Goal: Information Seeking & Learning: Learn about a topic

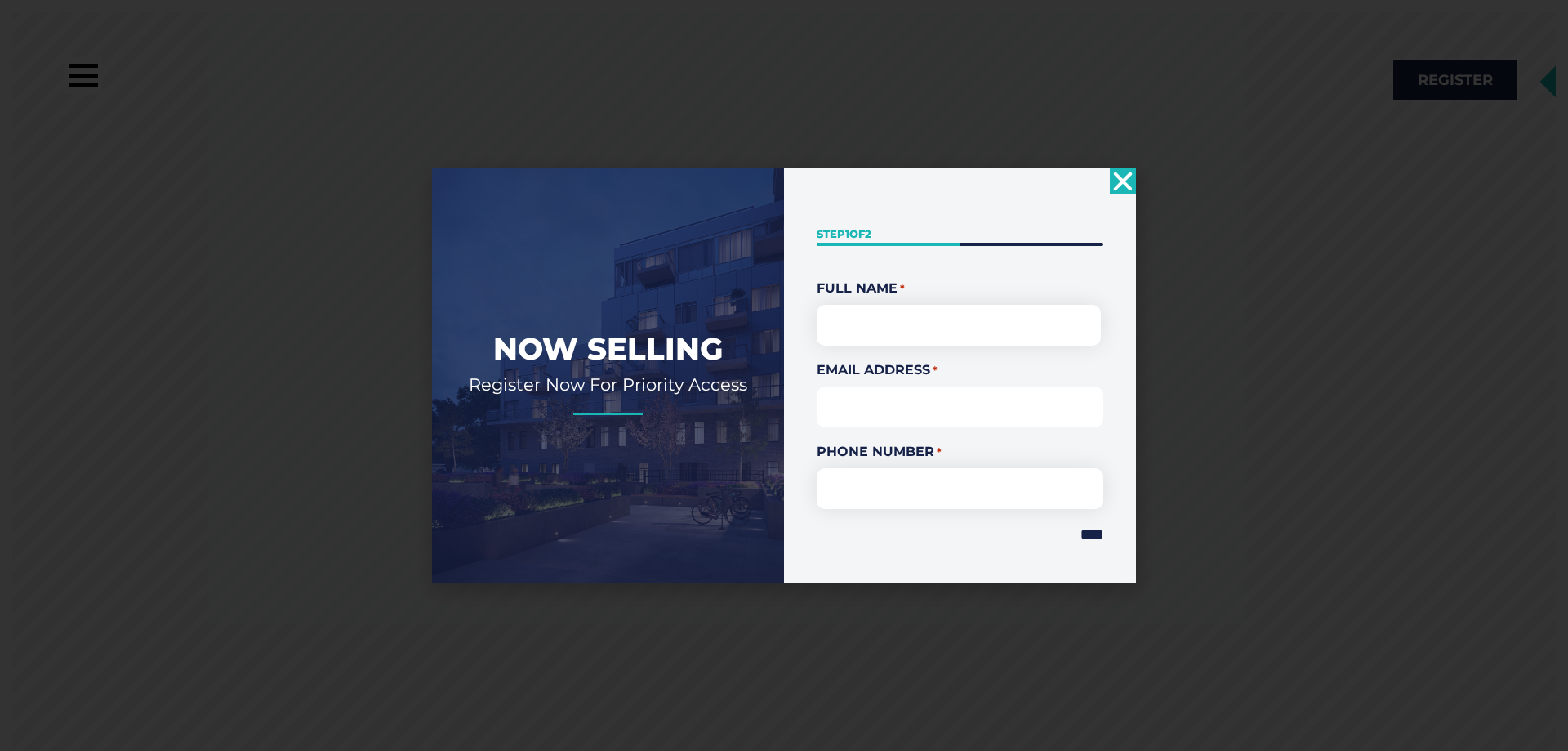
drag, startPoint x: 729, startPoint y: 413, endPoint x: 844, endPoint y: 399, distance: 115.8
drag, startPoint x: 844, startPoint y: 399, endPoint x: 1268, endPoint y: 130, distance: 502.1
click at [1268, 130] on div "Now Selling Register Now For Priority Access " * " indicates required fields St…" at bounding box center [784, 376] width 1568 height 751
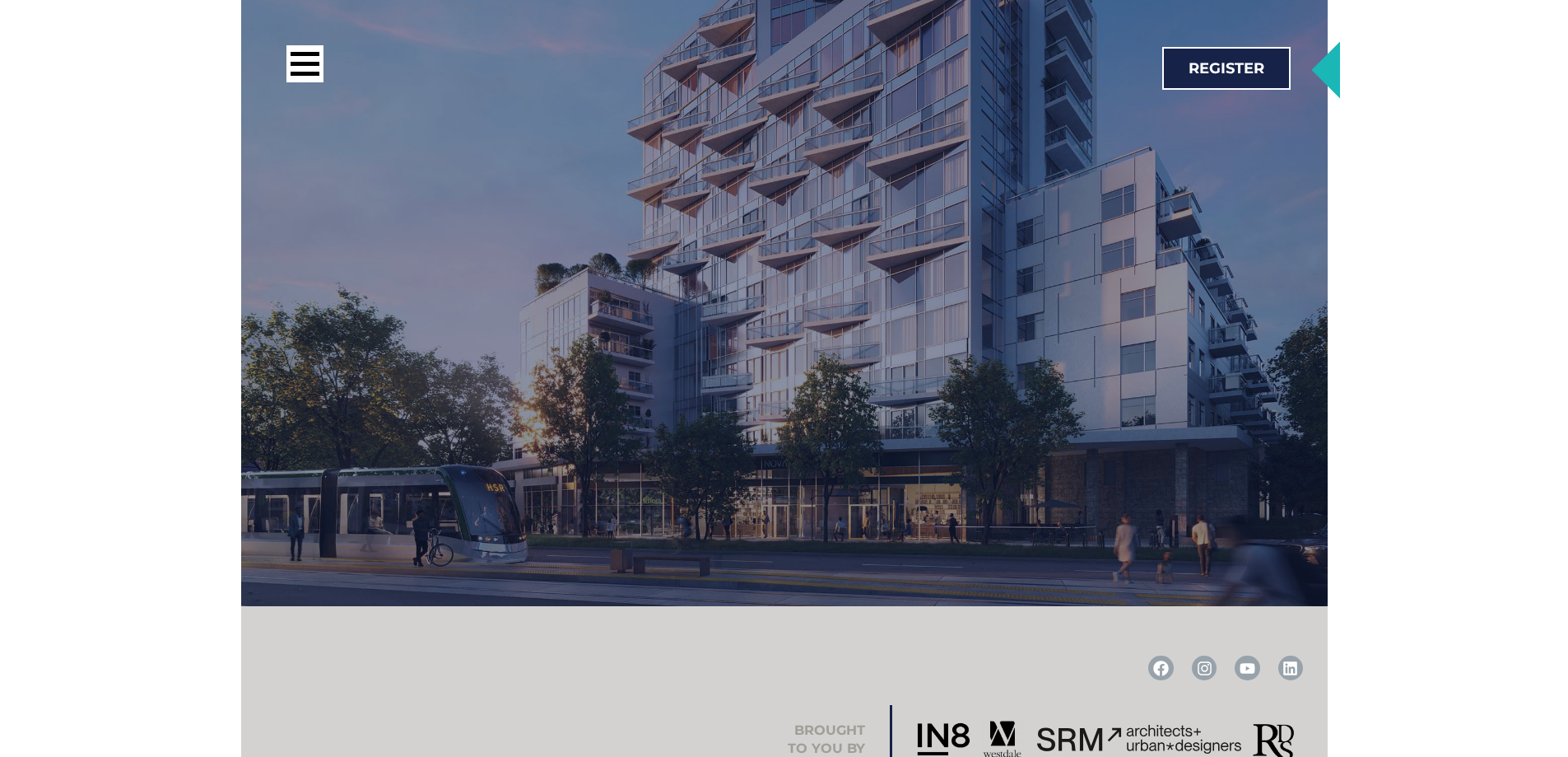
scroll to position [2883, 0]
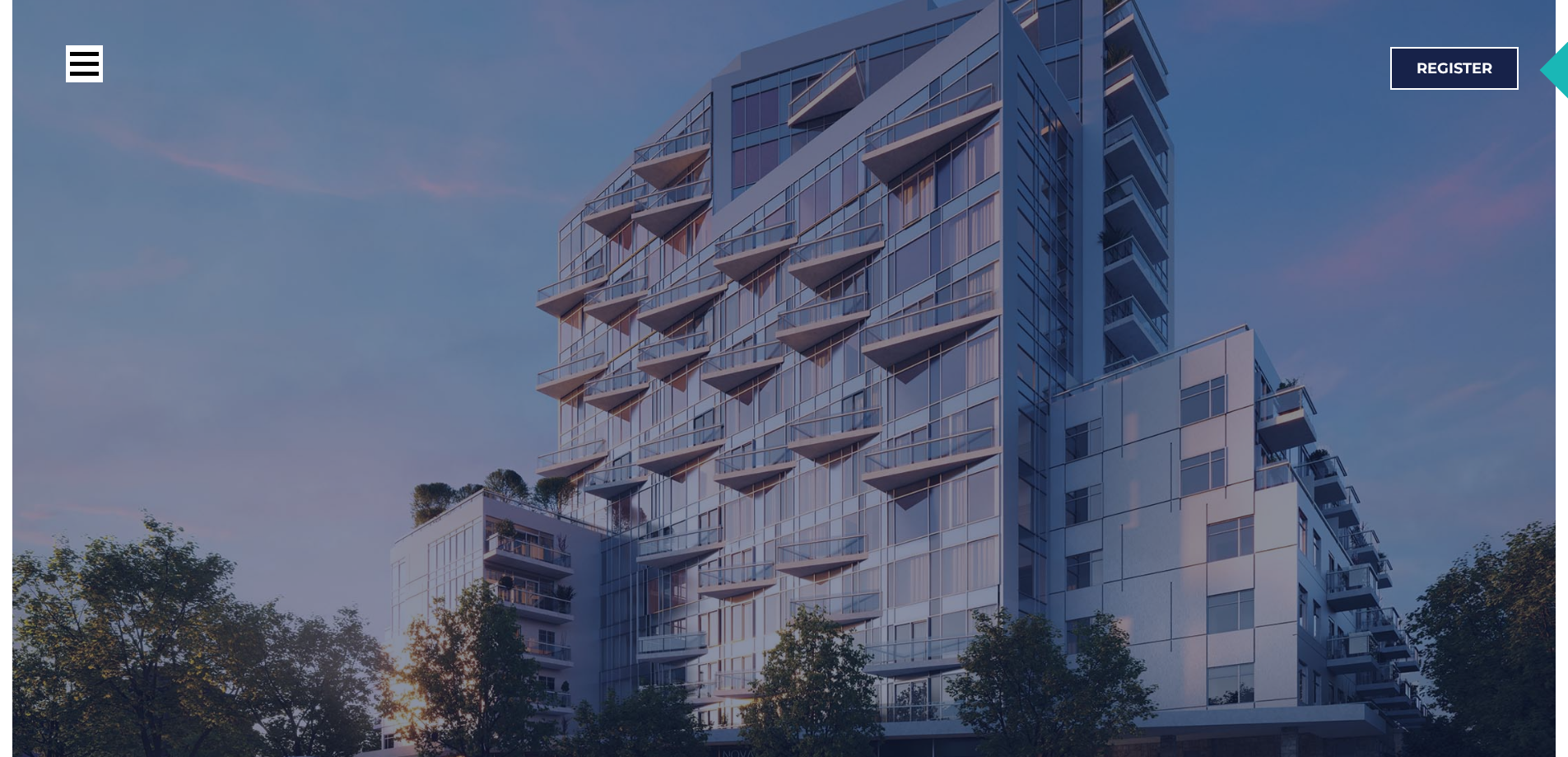
click at [859, 435] on div "NOW SELLING Studio, 1, 2, & 3 Bedrooms Register for floorplans & Pricing Regist…" at bounding box center [784, 361] width 1194 height 1177
click at [1025, 287] on div "NOW SELLING Studio, 1, 2, & 3 Bedrooms Register for floorplans & Pricing Regist…" at bounding box center [784, 361] width 1194 height 1177
click at [103, 77] on div at bounding box center [415, 68] width 699 height 46
click at [94, 66] on div at bounding box center [84, 63] width 29 height 4
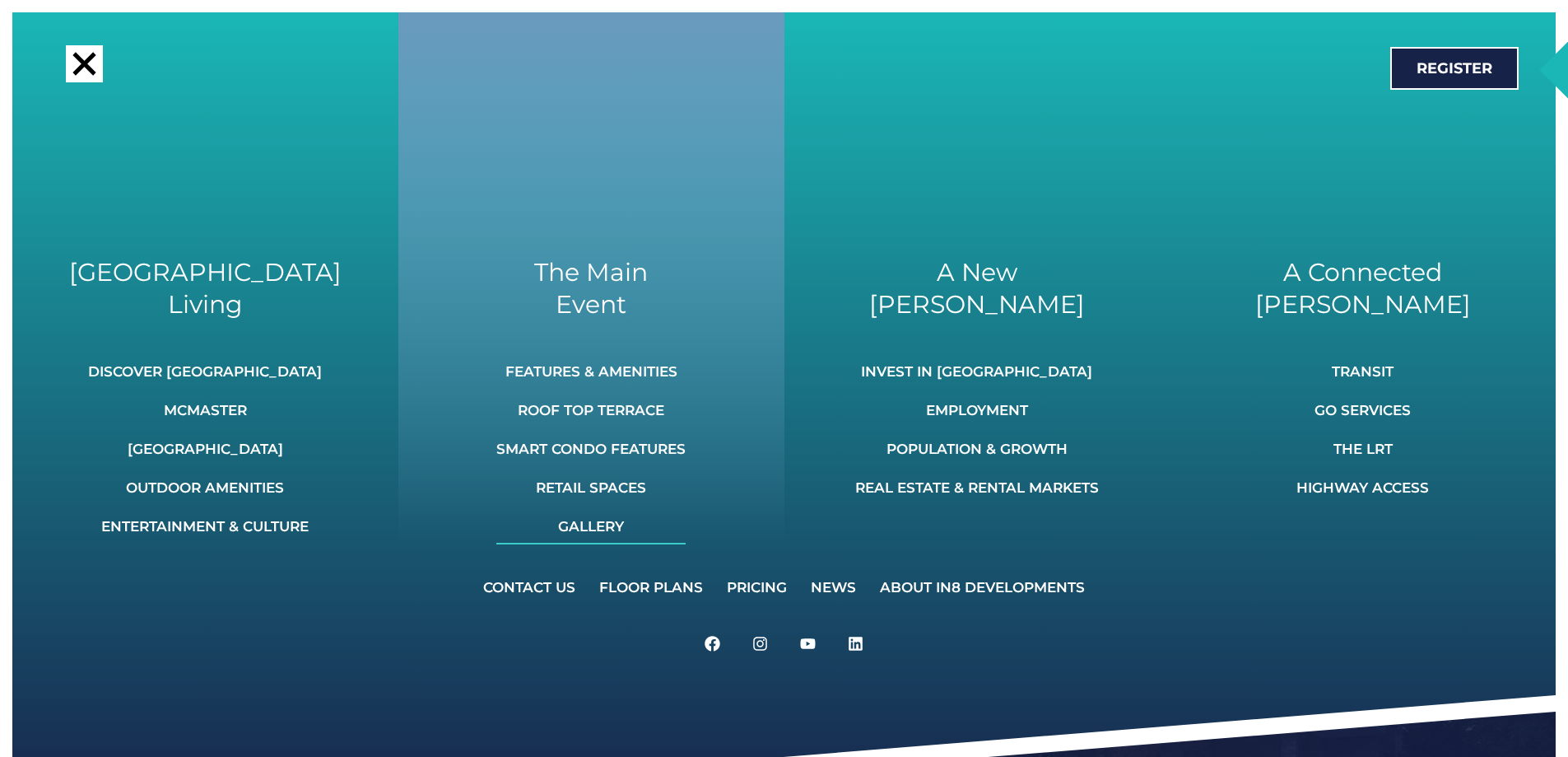
click at [657, 524] on link "Gallery" at bounding box center [591, 526] width 189 height 37
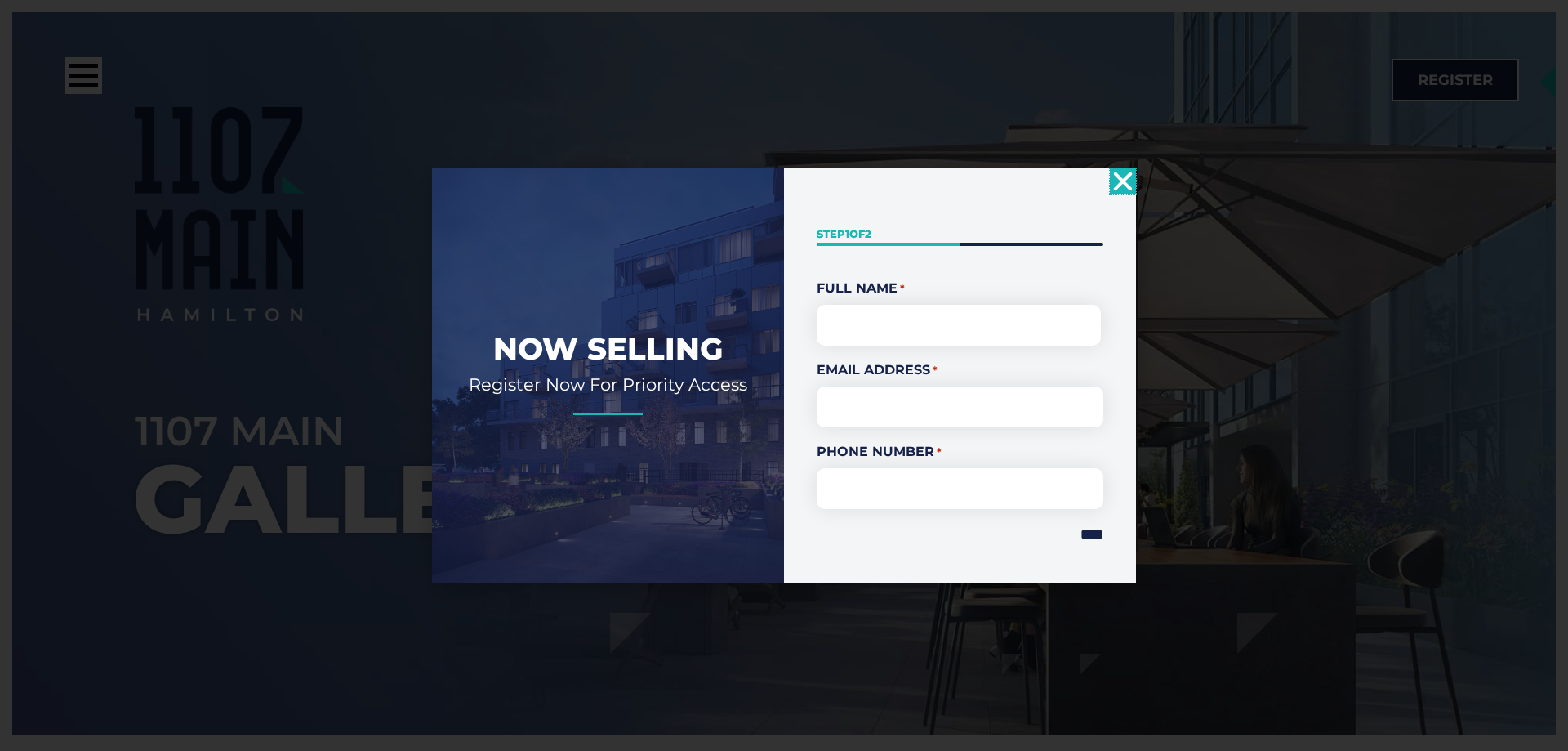
click at [1119, 184] on use "Close" at bounding box center [1124, 180] width 19 height 19
click at [1123, 180] on icon "Close" at bounding box center [1124, 181] width 26 height 26
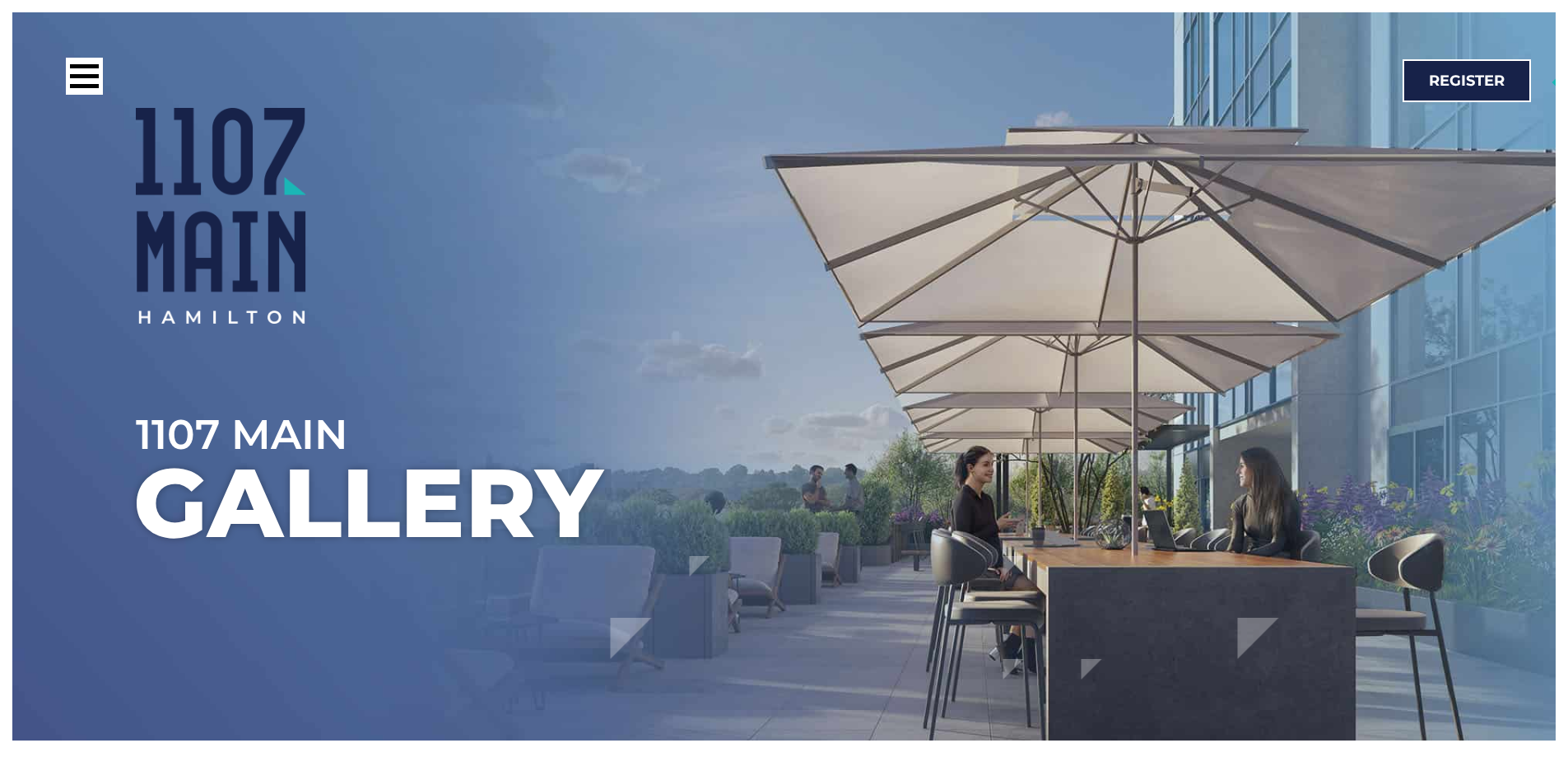
click at [1139, 185] on div at bounding box center [846, 216] width 1420 height 216
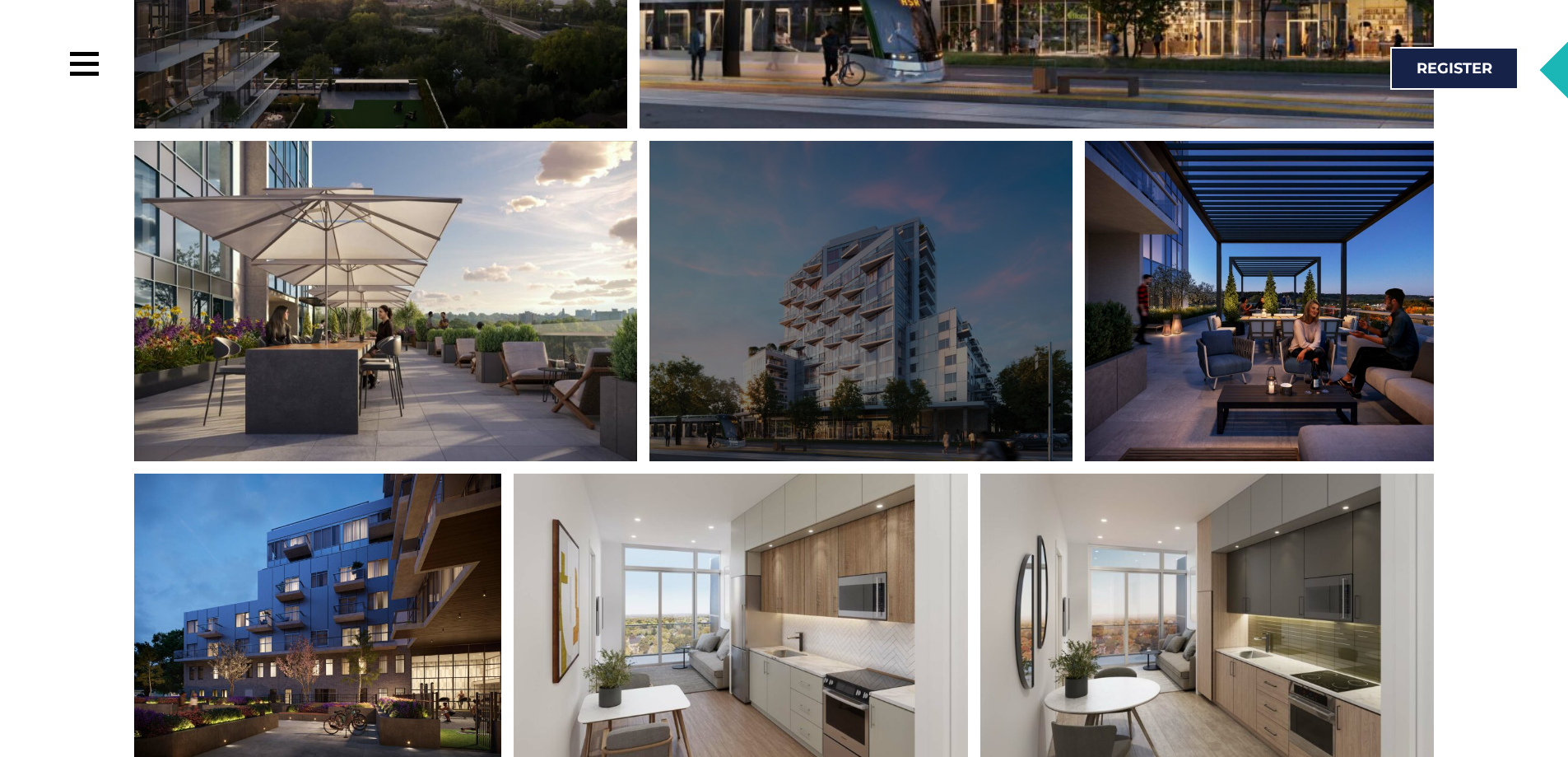
scroll to position [1318, 0]
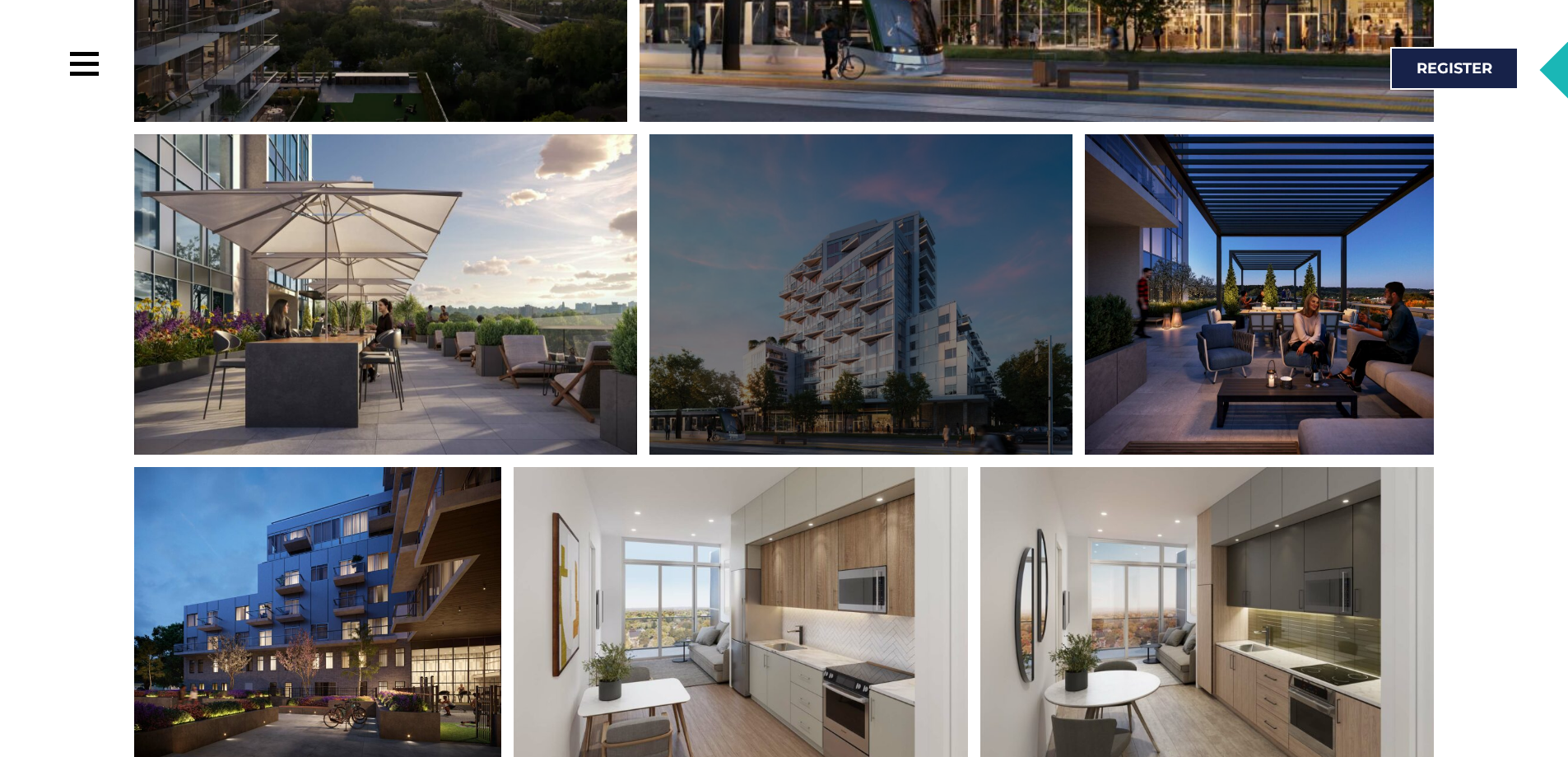
click at [889, 260] on div at bounding box center [860, 295] width 422 height 321
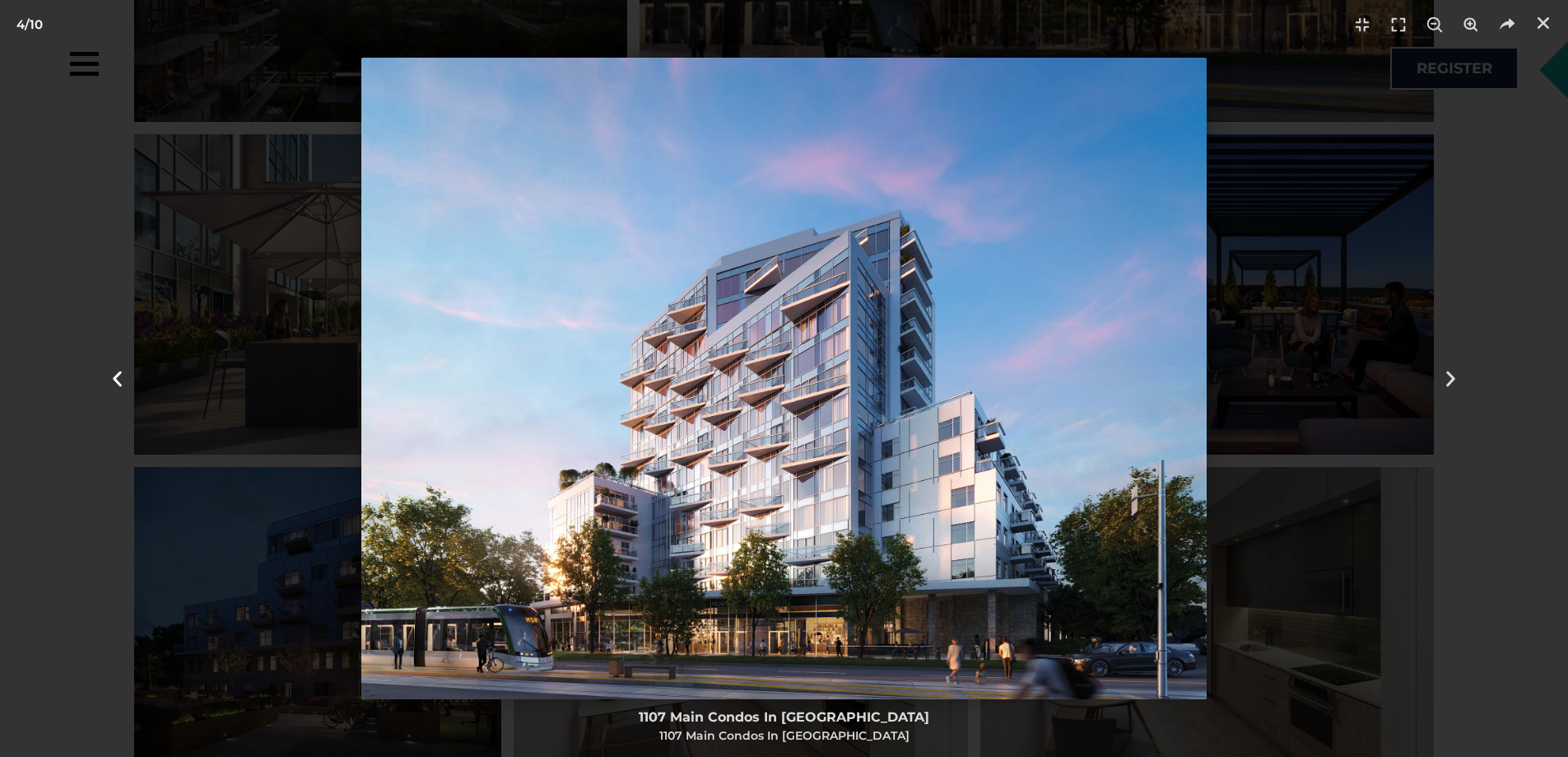
click at [207, 212] on div "Previous" at bounding box center [118, 378] width 236 height 757
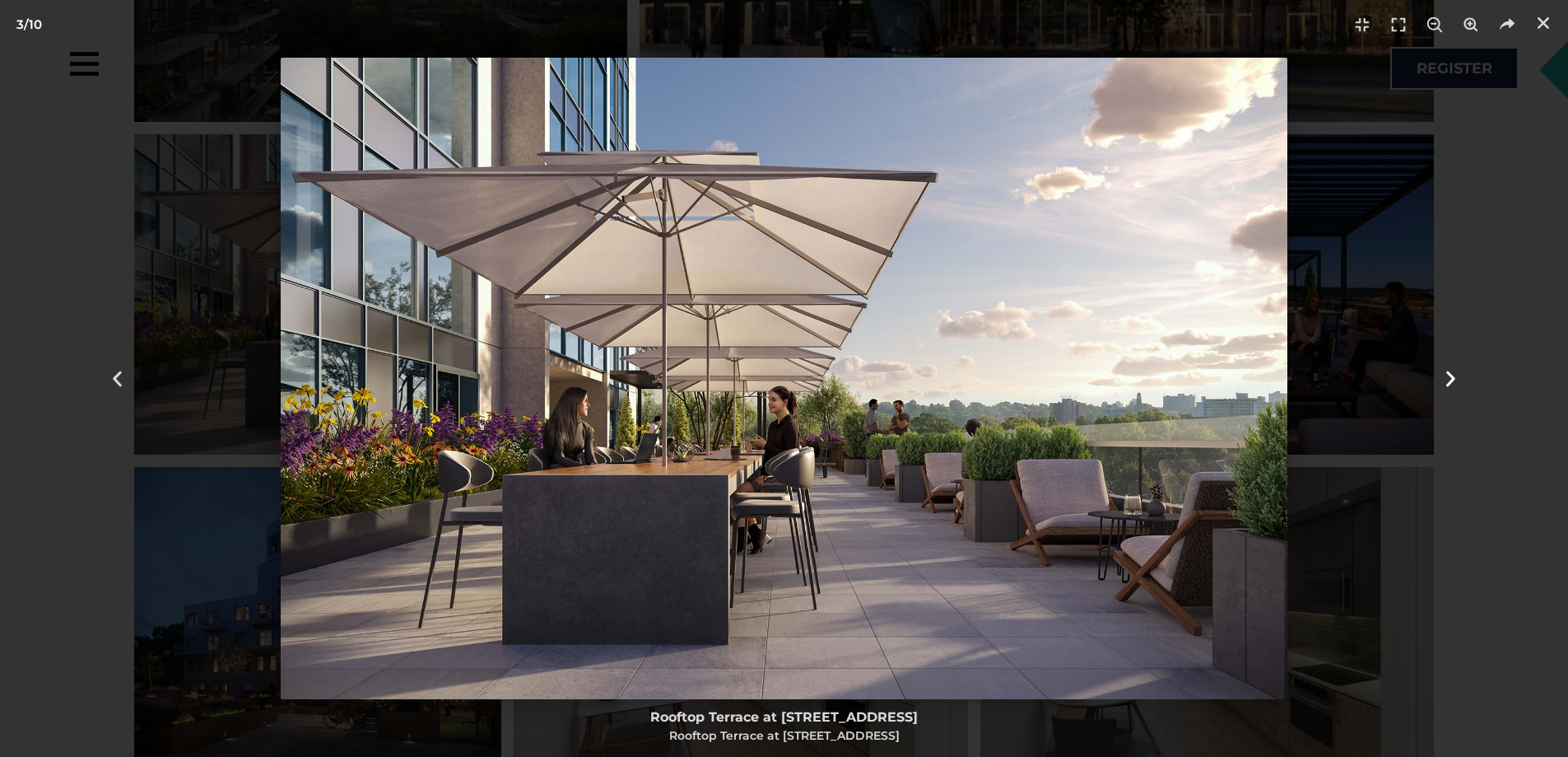
click at [1430, 291] on div "Next" at bounding box center [1451, 378] width 236 height 757
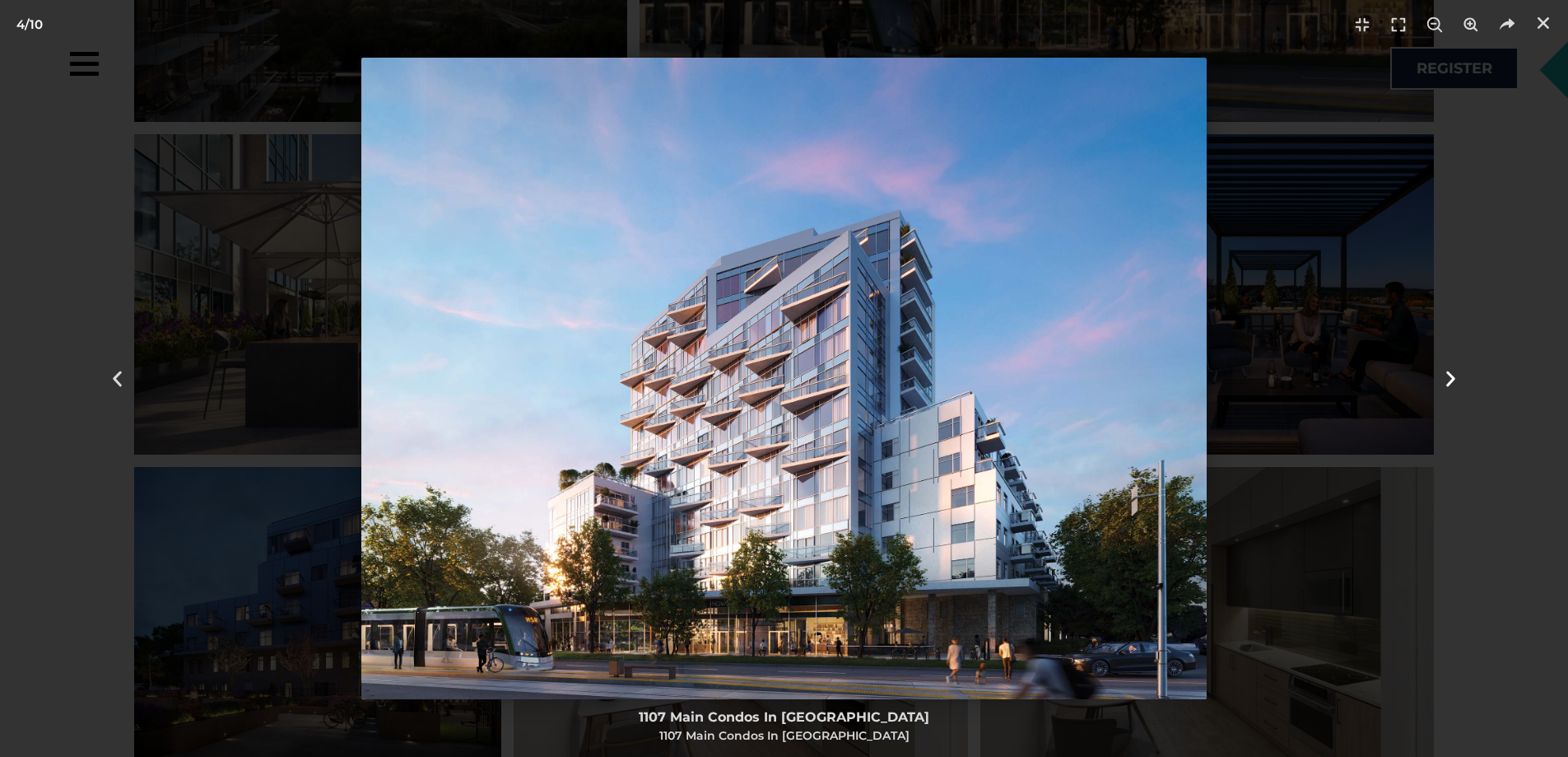
click at [1554, 196] on div "Next" at bounding box center [1451, 378] width 236 height 757
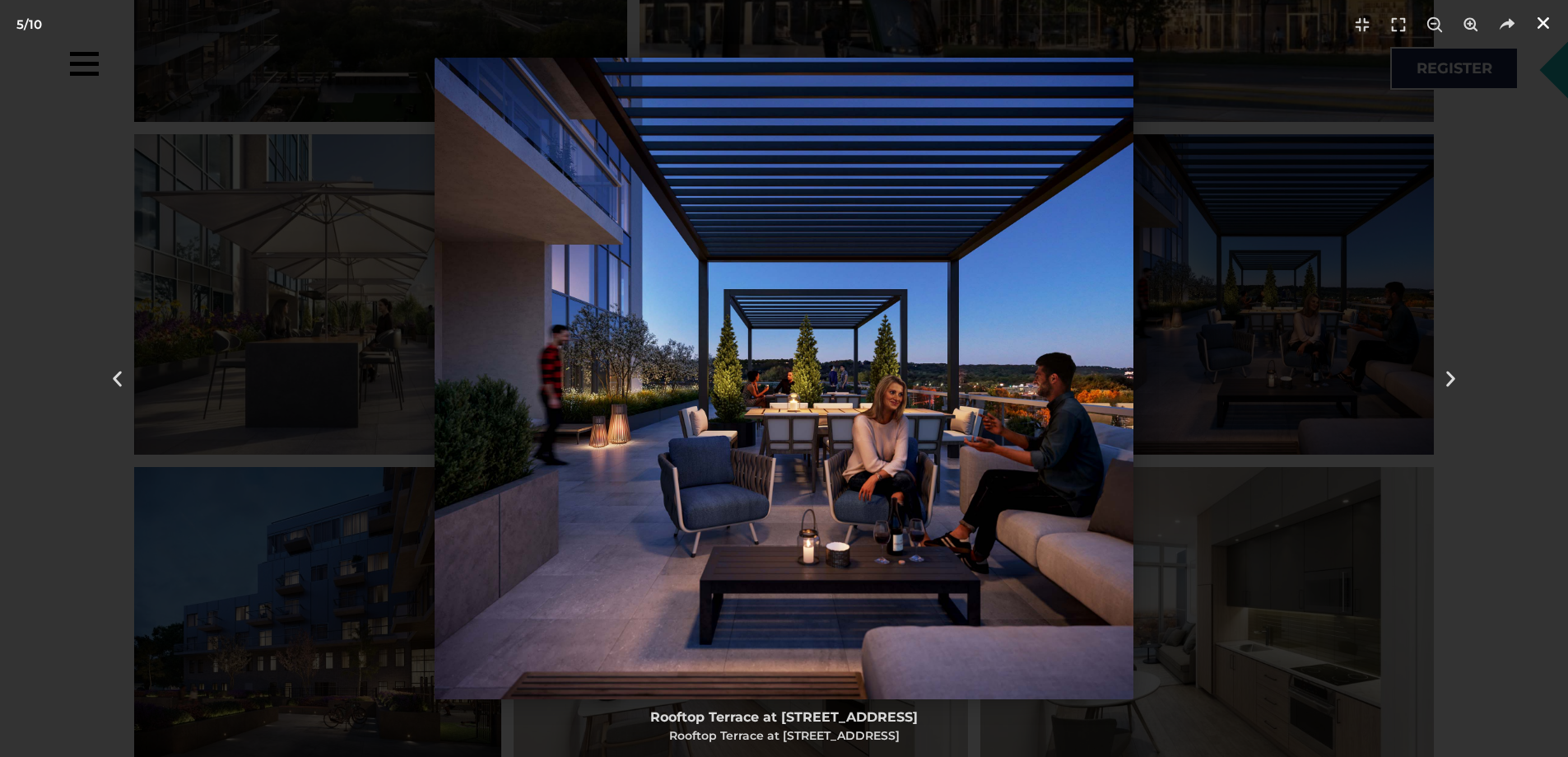
click at [1547, 19] on use "Close (Esc)" at bounding box center [1544, 23] width 12 height 12
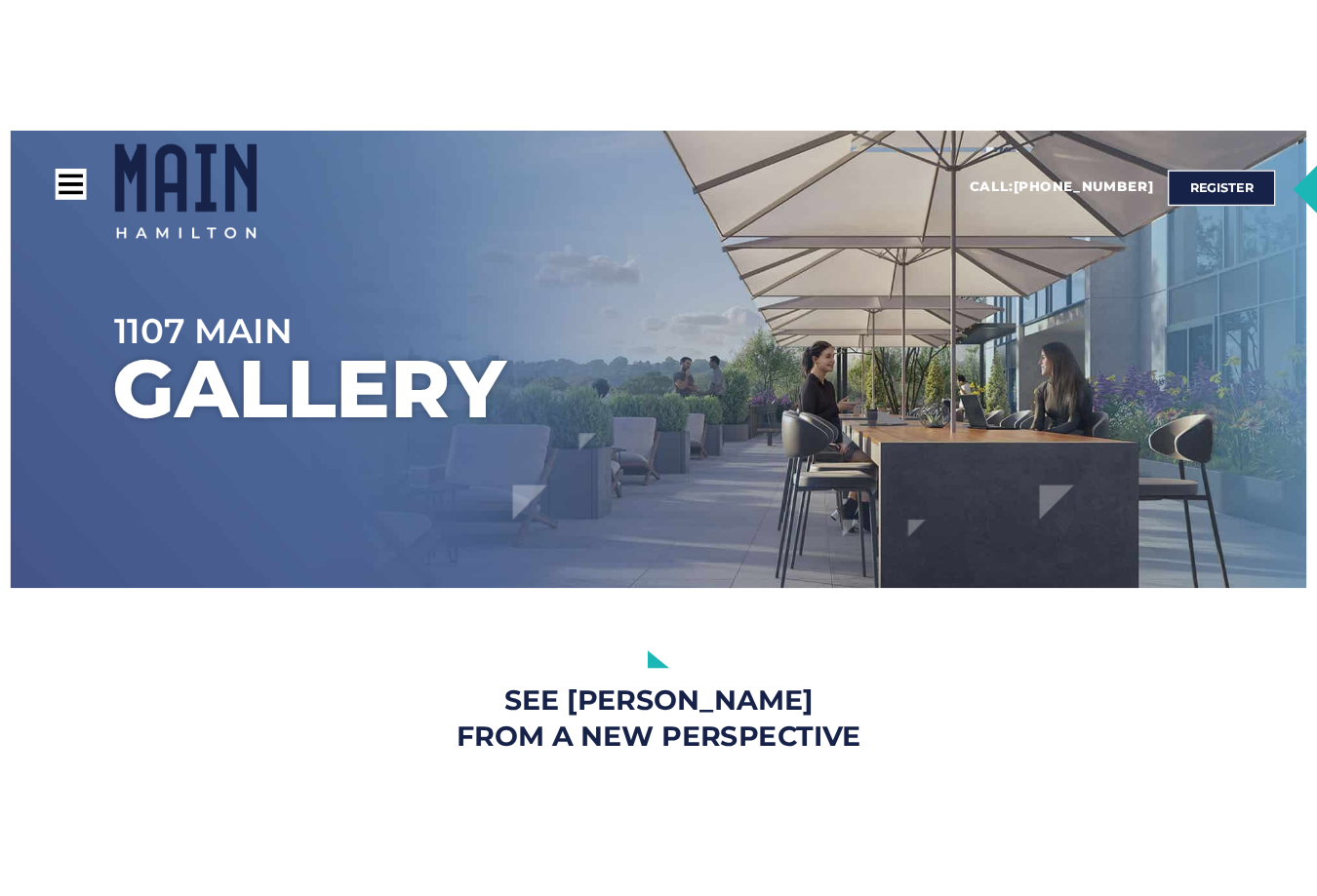
scroll to position [0, 0]
